Goal: Task Accomplishment & Management: Manage account settings

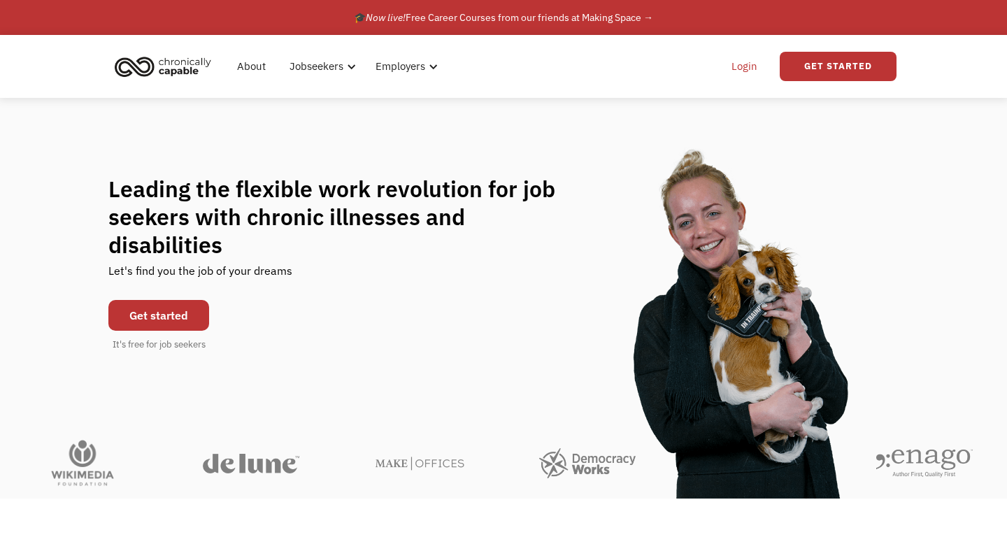
click at [737, 61] on link "Login" at bounding box center [744, 66] width 43 height 45
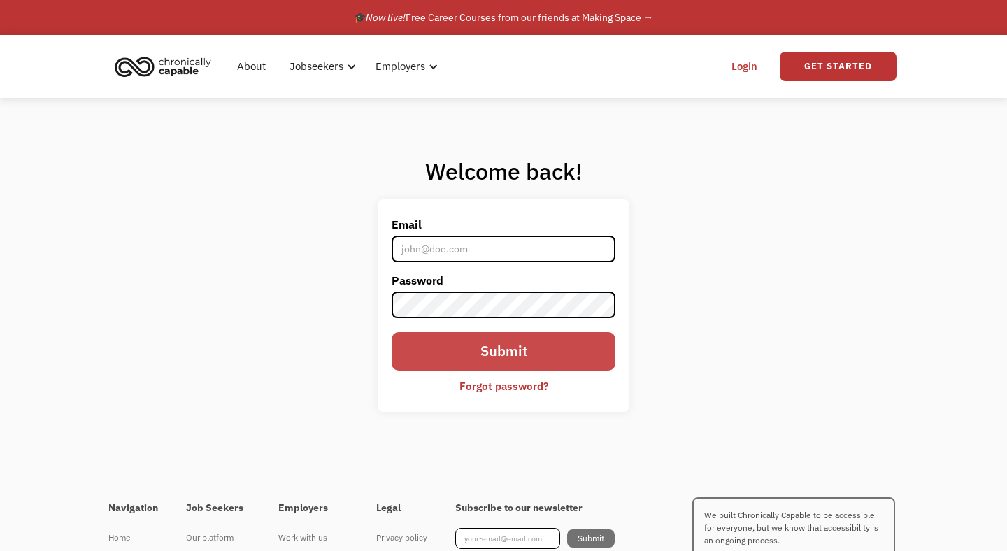
type input "[PERSON_NAME][EMAIL_ADDRESS][DOMAIN_NAME]"
click at [516, 342] on input "Submit" at bounding box center [503, 351] width 224 height 39
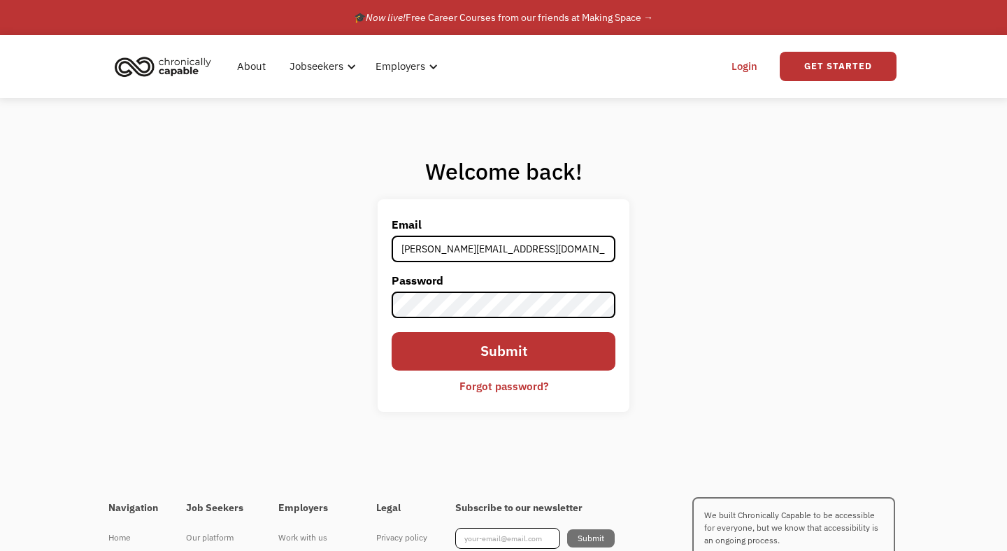
click at [670, 300] on div "Welcome back! Email marian.halls@gmail.com Password Submit Forgot password? Tha…" at bounding box center [503, 290] width 1007 height 384
click at [519, 389] on div "Forgot password?" at bounding box center [503, 385] width 89 height 17
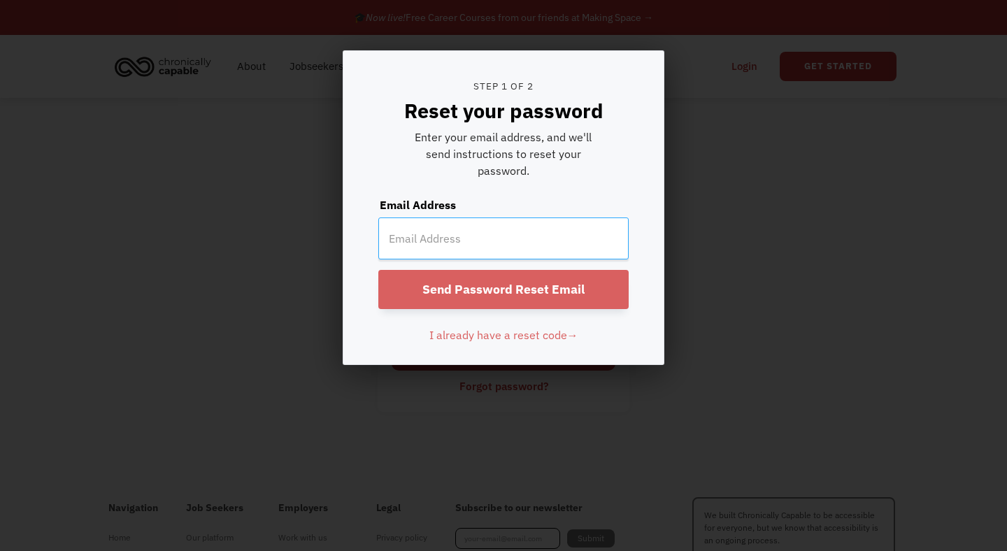
click at [487, 235] on input "email" at bounding box center [503, 238] width 250 height 42
type input "[PERSON_NAME][EMAIL_ADDRESS][DOMAIN_NAME]"
click at [475, 286] on input "Send Password Reset Email" at bounding box center [503, 289] width 250 height 39
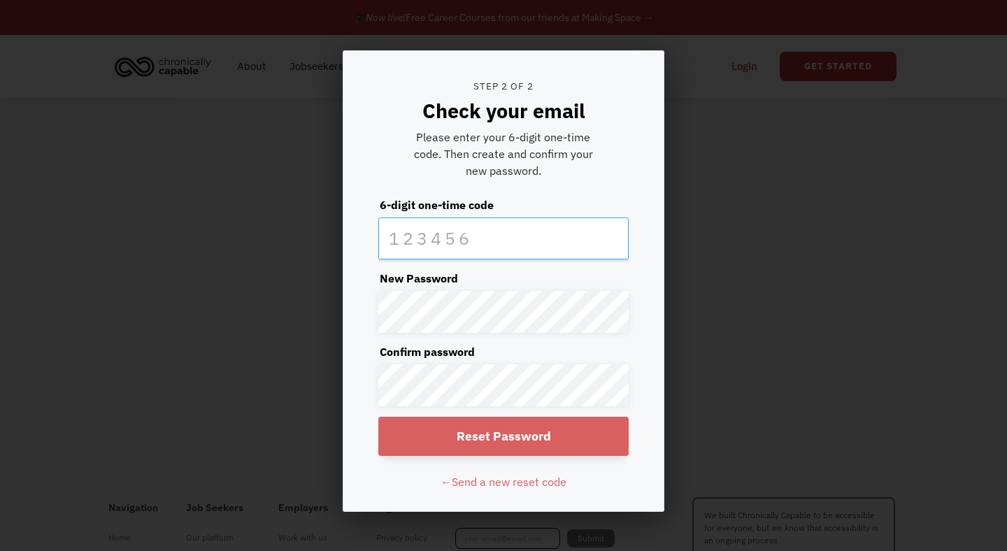
click at [475, 233] on input "text" at bounding box center [503, 238] width 250 height 42
paste input "886029"
type input "886029"
click at [415, 424] on input "Reset Password" at bounding box center [503, 436] width 250 height 39
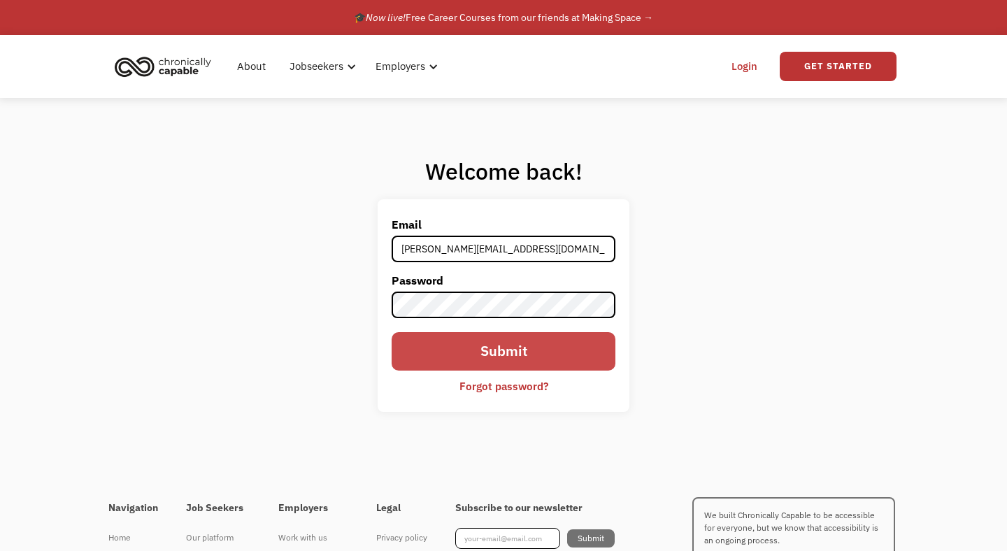
click at [589, 352] on input "Submit" at bounding box center [503, 351] width 224 height 39
click at [524, 345] on input "Submit" at bounding box center [503, 351] width 224 height 39
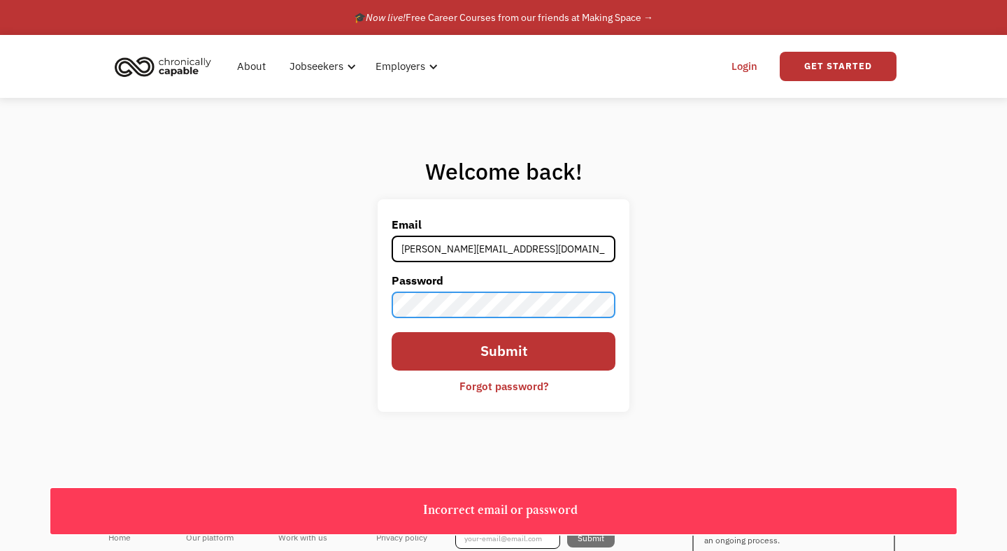
click at [338, 281] on div "Welcome back! Email marian.halls@gmail.com Password Submit Forgot password? Tha…" at bounding box center [503, 290] width 1007 height 384
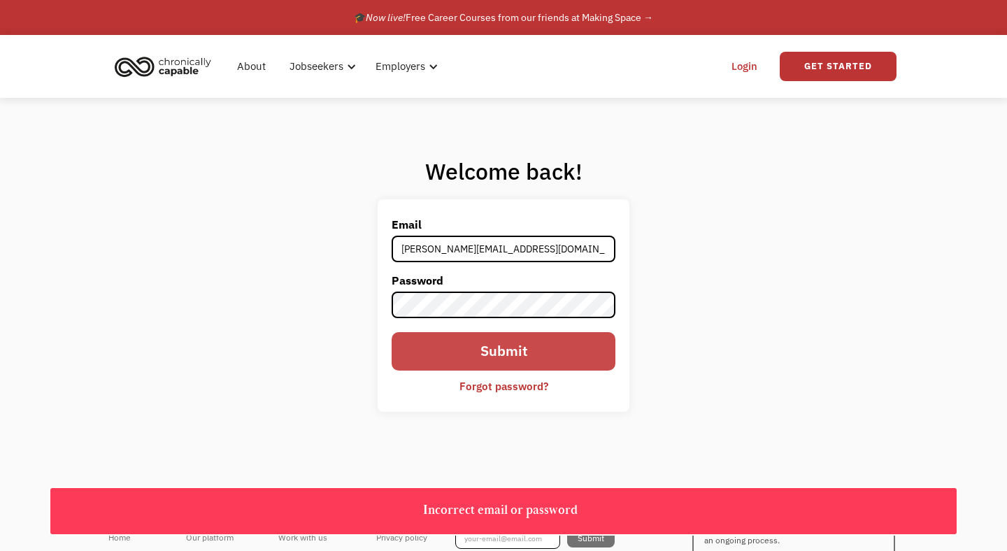
click at [425, 356] on input "Submit" at bounding box center [503, 351] width 224 height 39
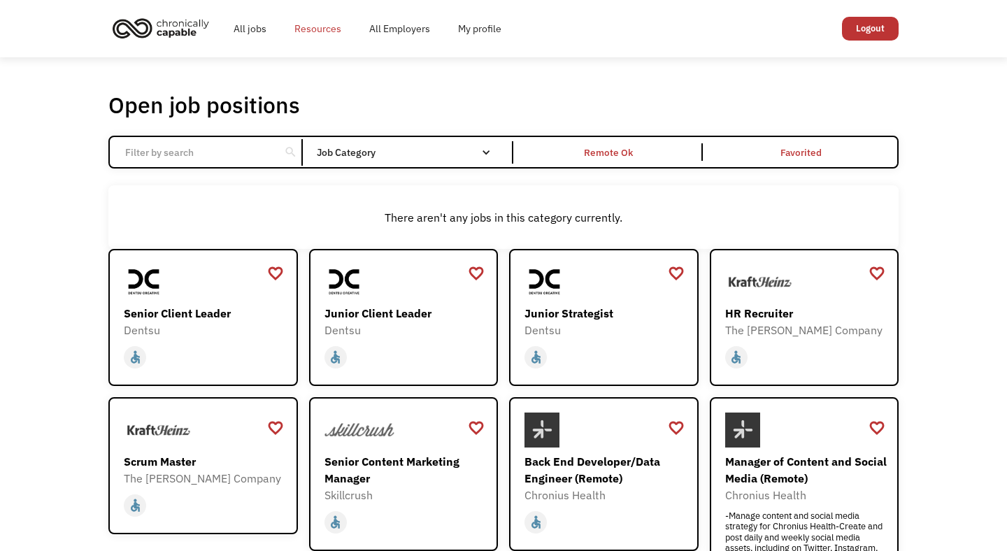
click at [310, 38] on link "Resources" at bounding box center [317, 28] width 75 height 45
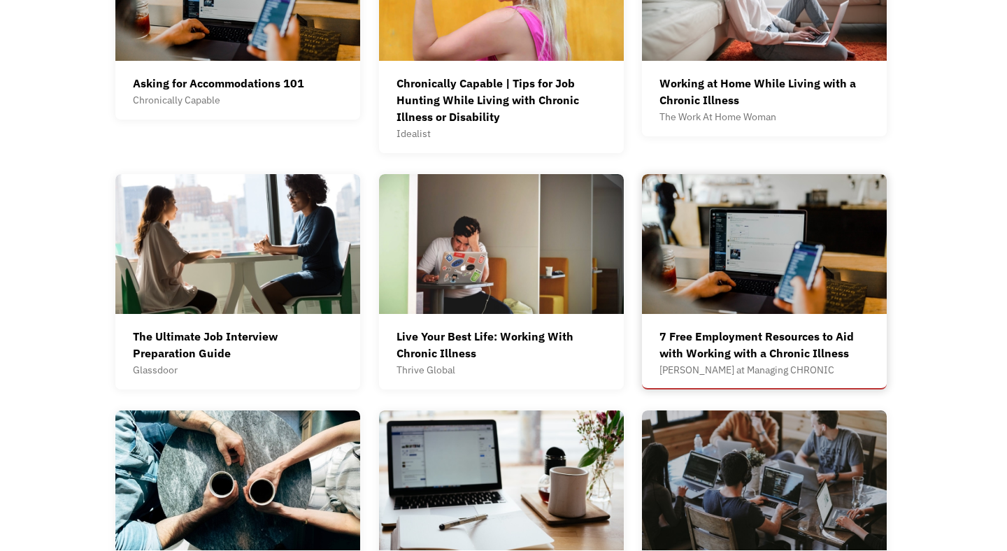
scroll to position [527, 0]
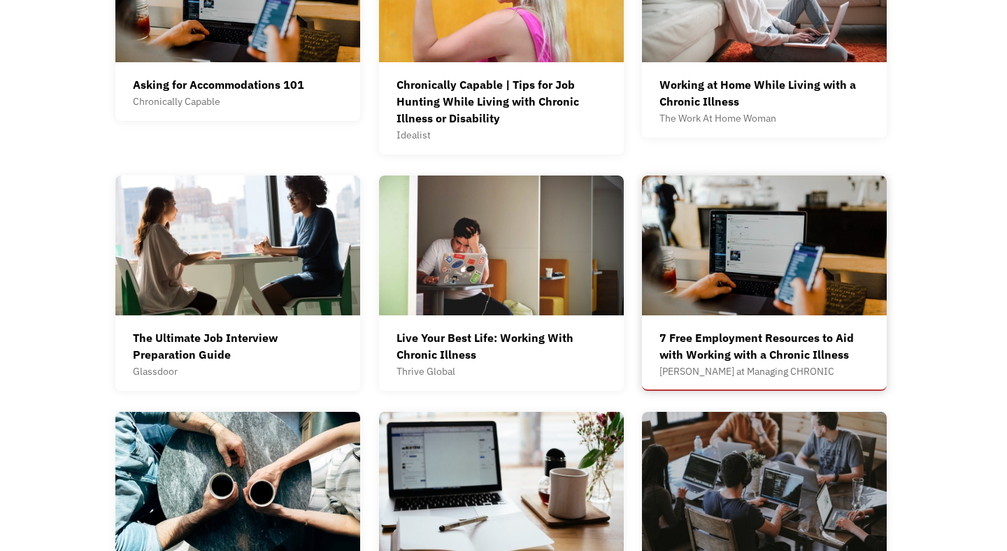
click at [863, 387] on div "7 Free Employment Resources to Aid with Working with a Chronic Illness Sara at …" at bounding box center [764, 355] width 210 height 67
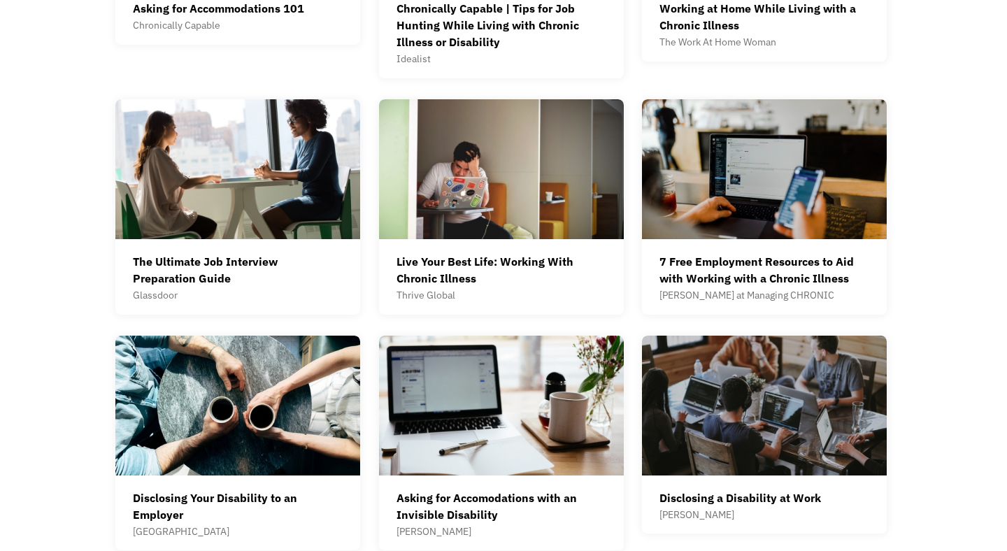
scroll to position [837, 0]
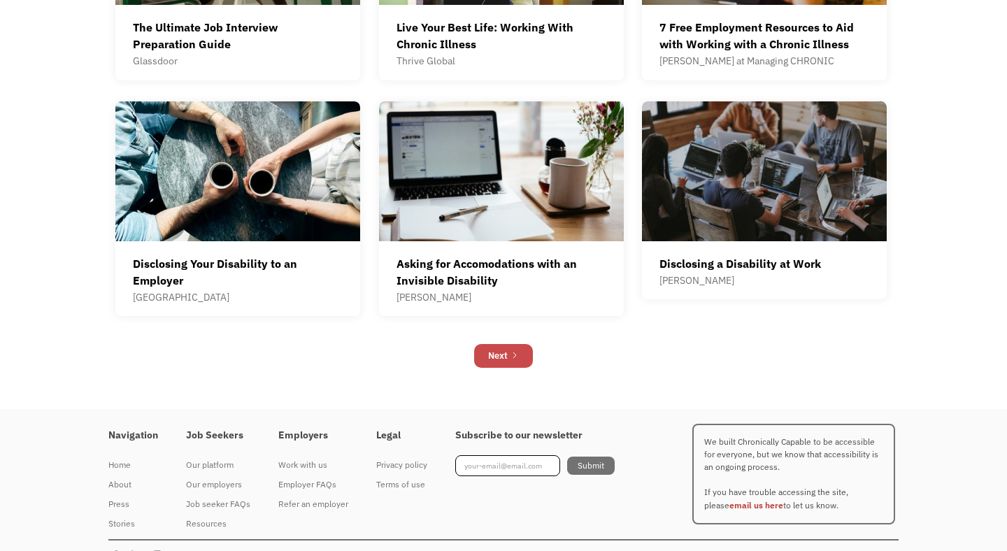
click at [498, 349] on div "Next" at bounding box center [498, 355] width 20 height 17
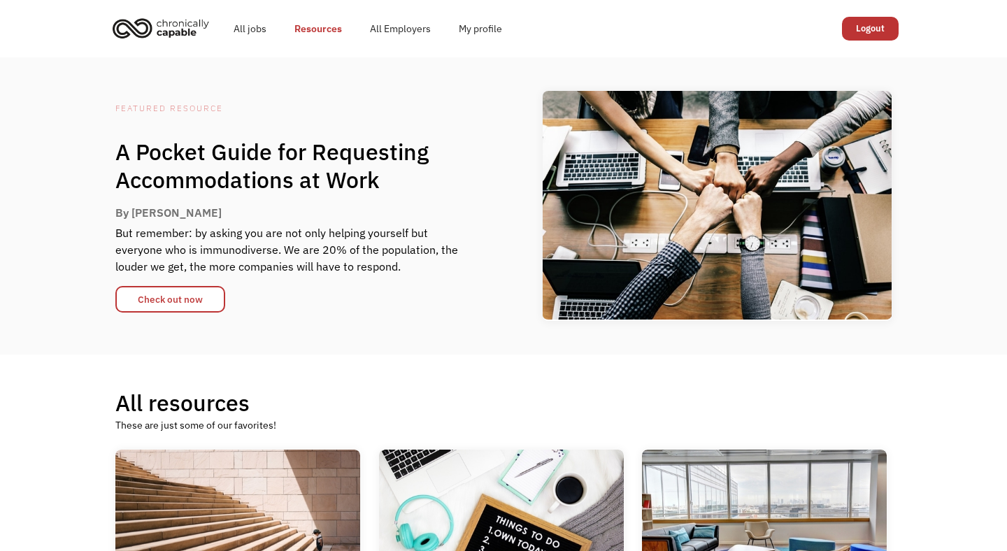
scroll to position [331, 0]
click at [261, 25] on link "All jobs" at bounding box center [249, 28] width 61 height 45
